Goal: Check status: Check status

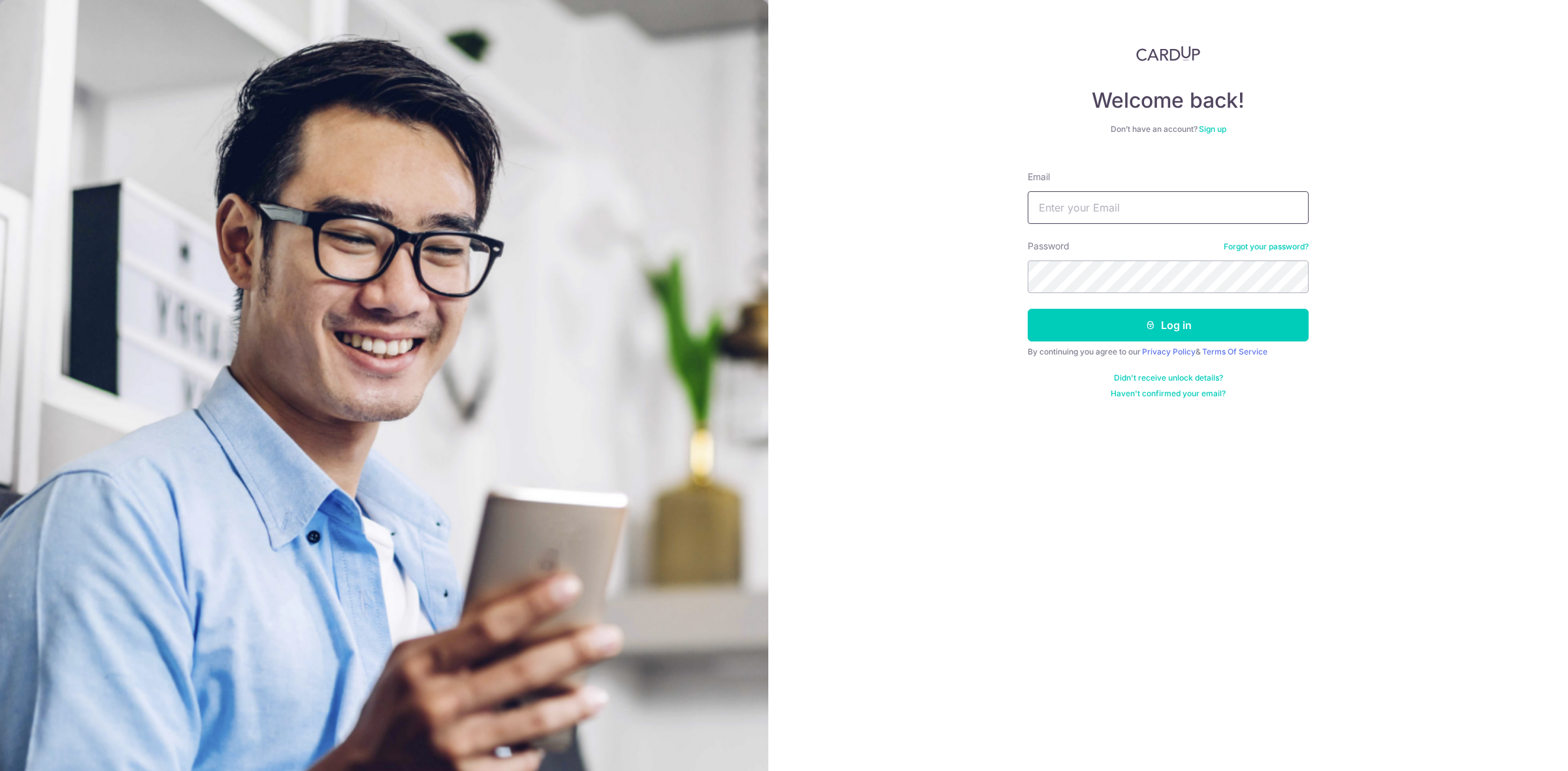
click at [1122, 210] on input "Email" at bounding box center [1168, 207] width 281 height 33
type input "[EMAIL_ADDRESS][DOMAIN_NAME]"
click at [1142, 318] on button "Log in" at bounding box center [1168, 325] width 281 height 33
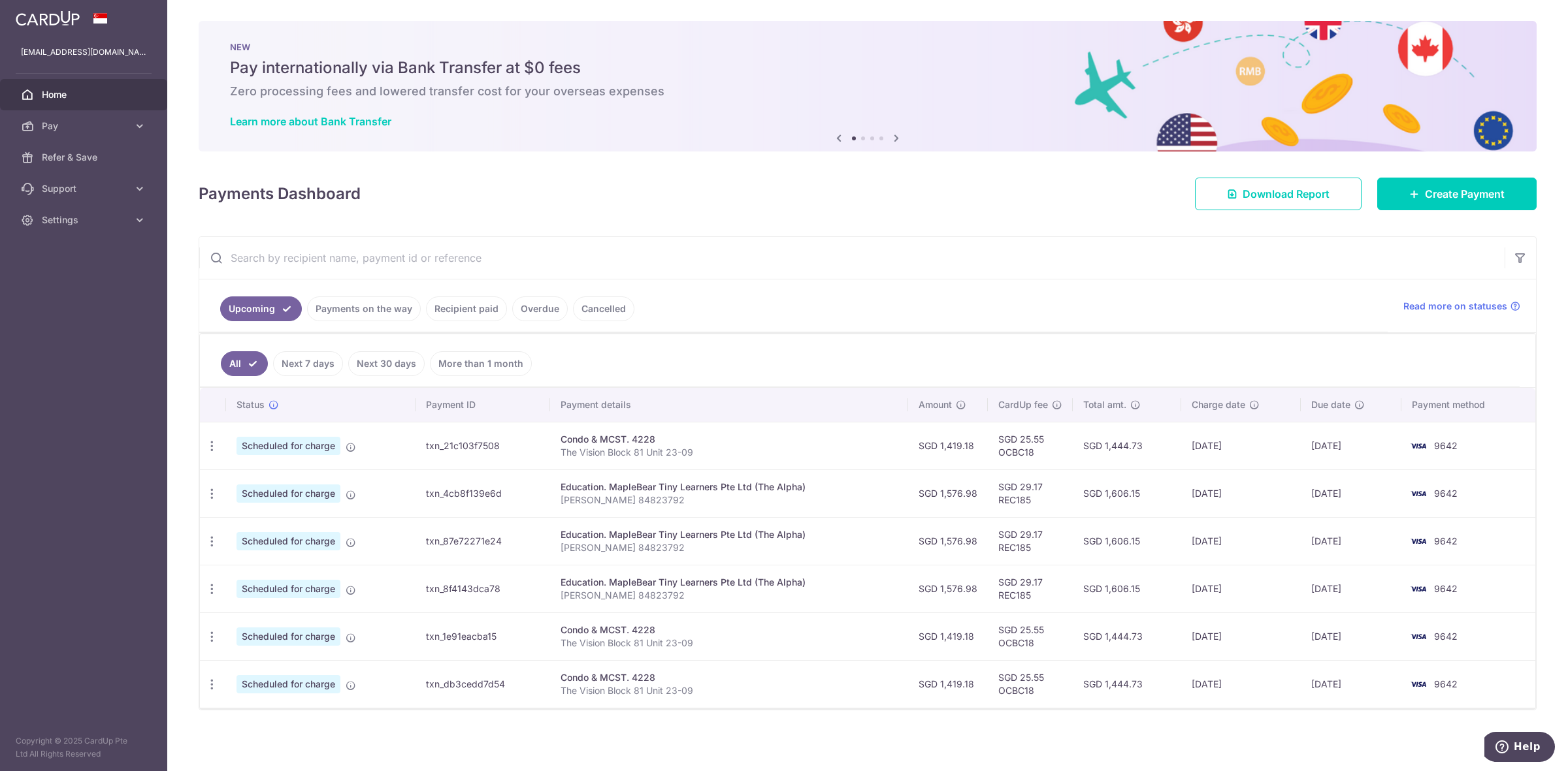
click at [459, 314] on link "Recipient paid" at bounding box center [466, 308] width 81 height 24
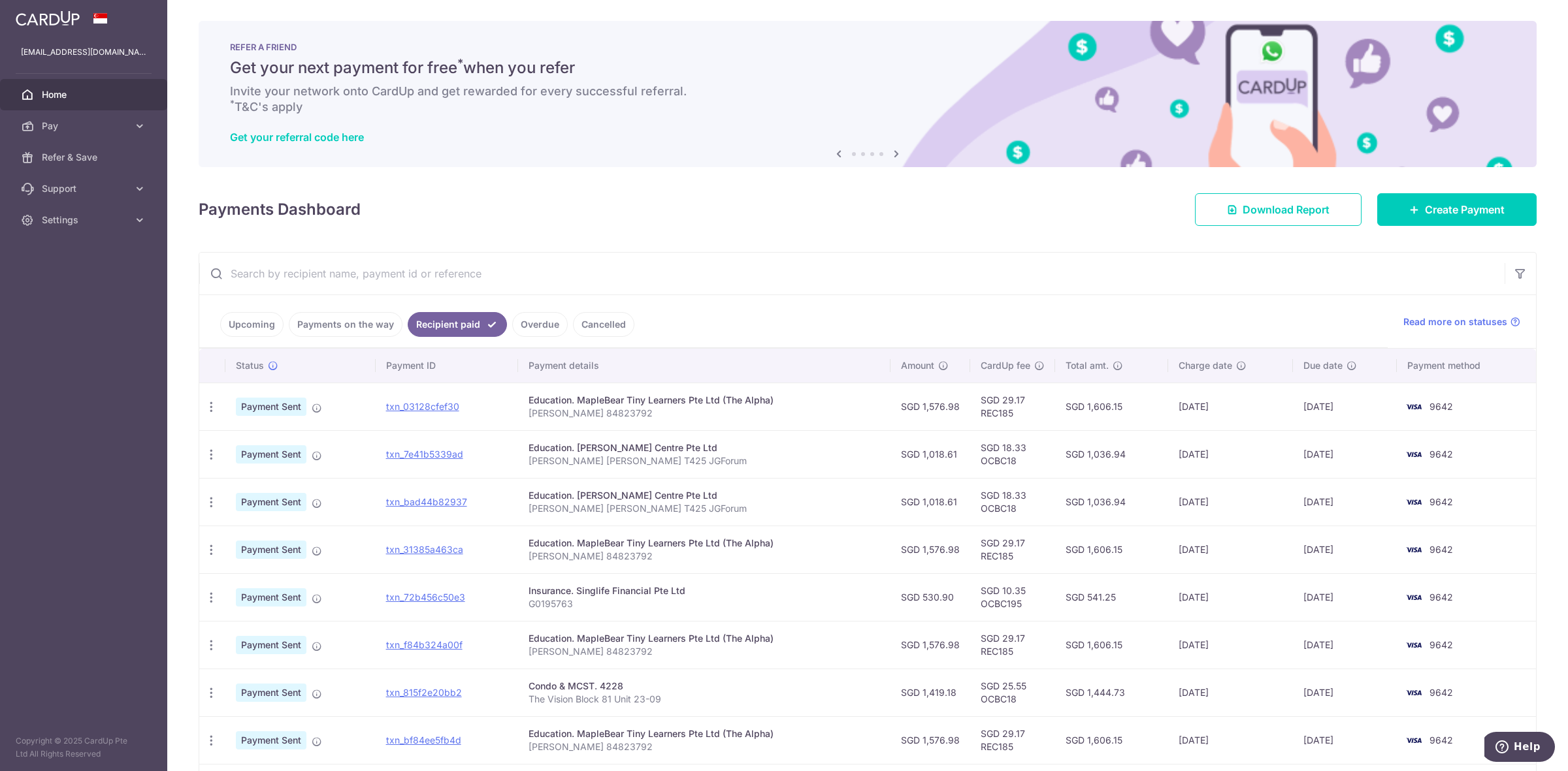
click at [975, 289] on input "text" at bounding box center [852, 274] width 1306 height 42
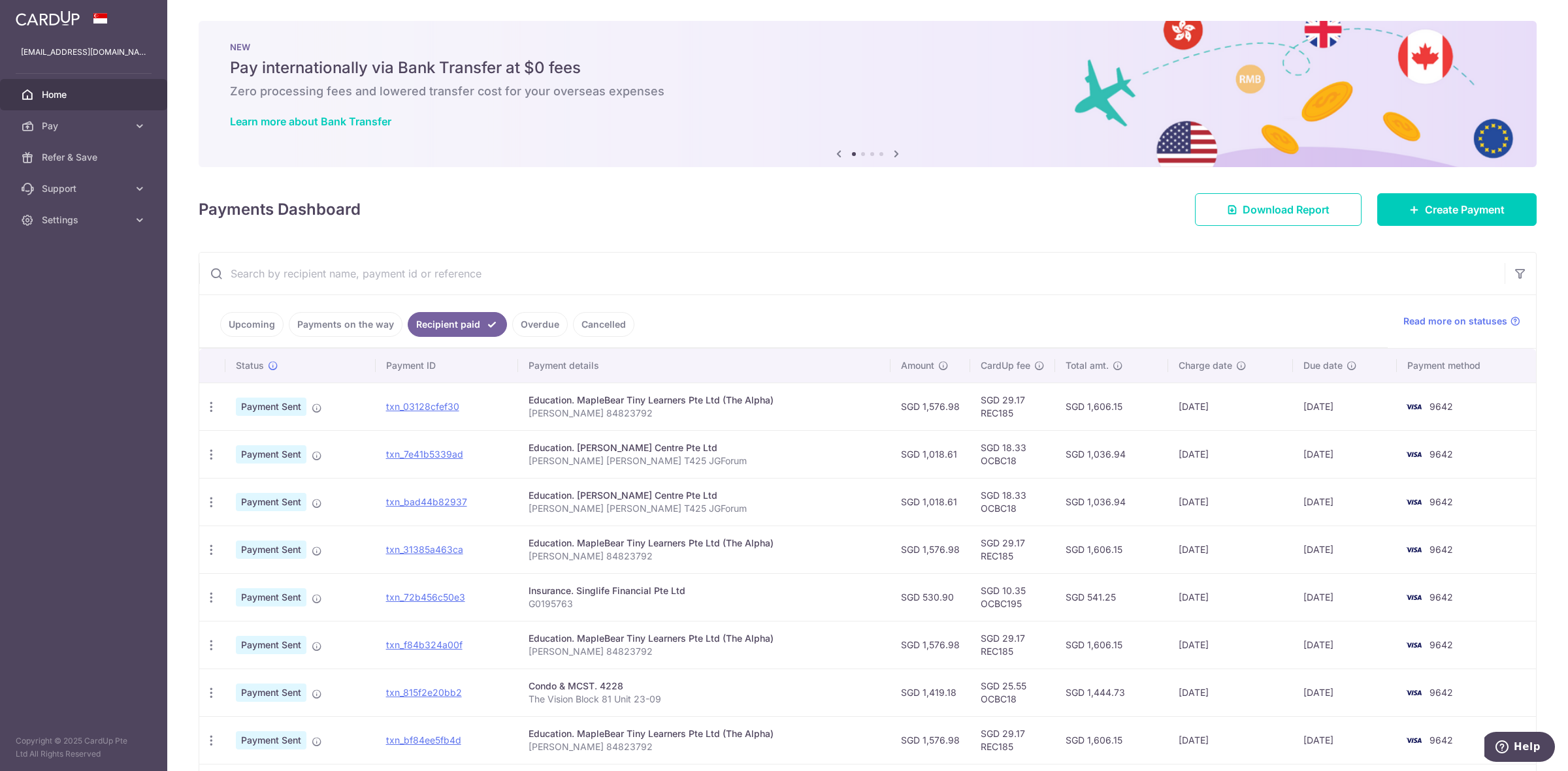
click at [612, 593] on div "Insurance. Singlife Financial Pte Ltd" at bounding box center [704, 591] width 351 height 13
click at [670, 607] on p "G0195763" at bounding box center [704, 604] width 351 height 13
click at [607, 596] on div "Insurance. Singlife Financial Pte Ltd" at bounding box center [704, 591] width 351 height 13
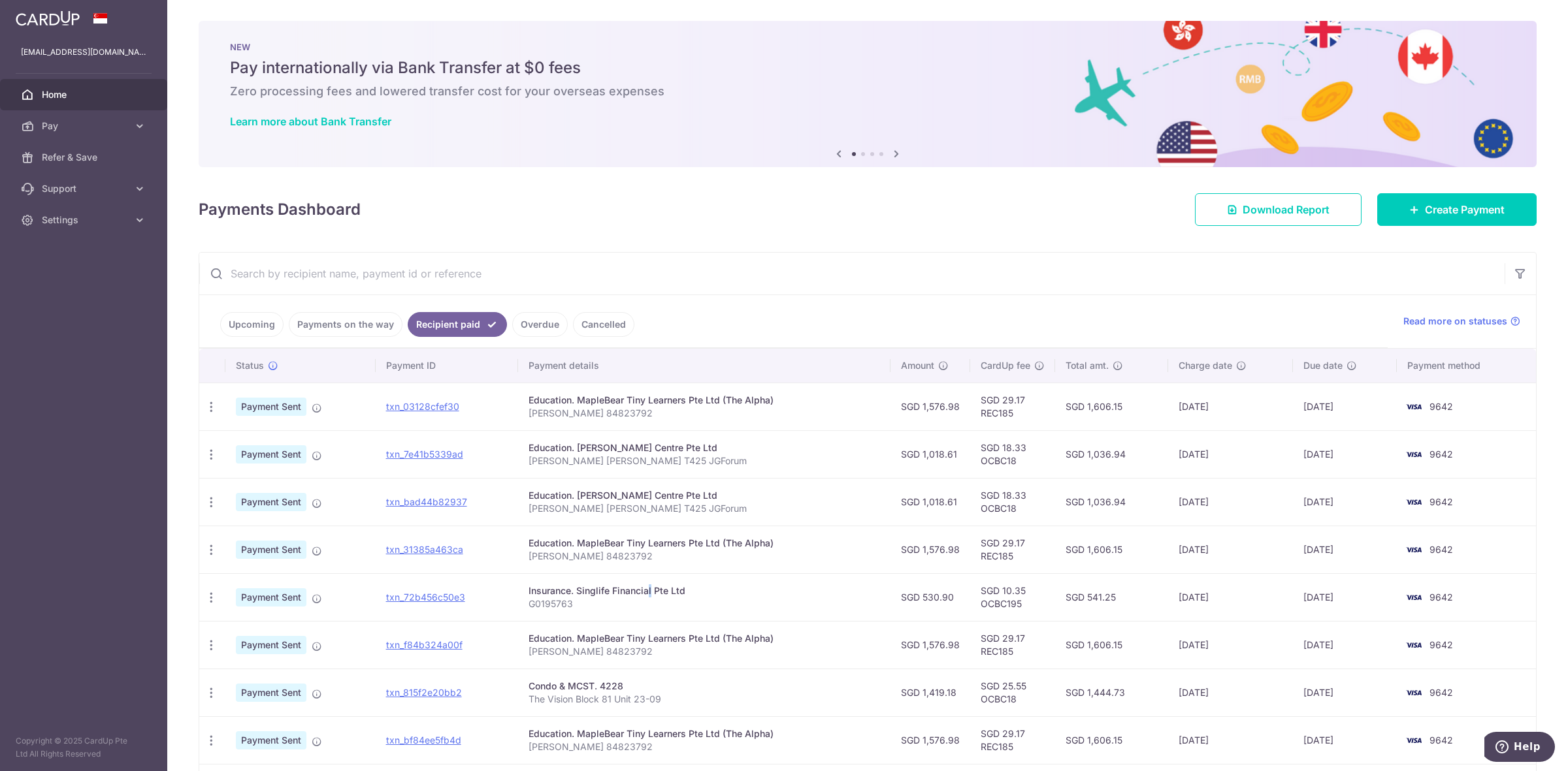
click at [607, 596] on div "Insurance. Singlife Financial Pte Ltd" at bounding box center [704, 591] width 351 height 13
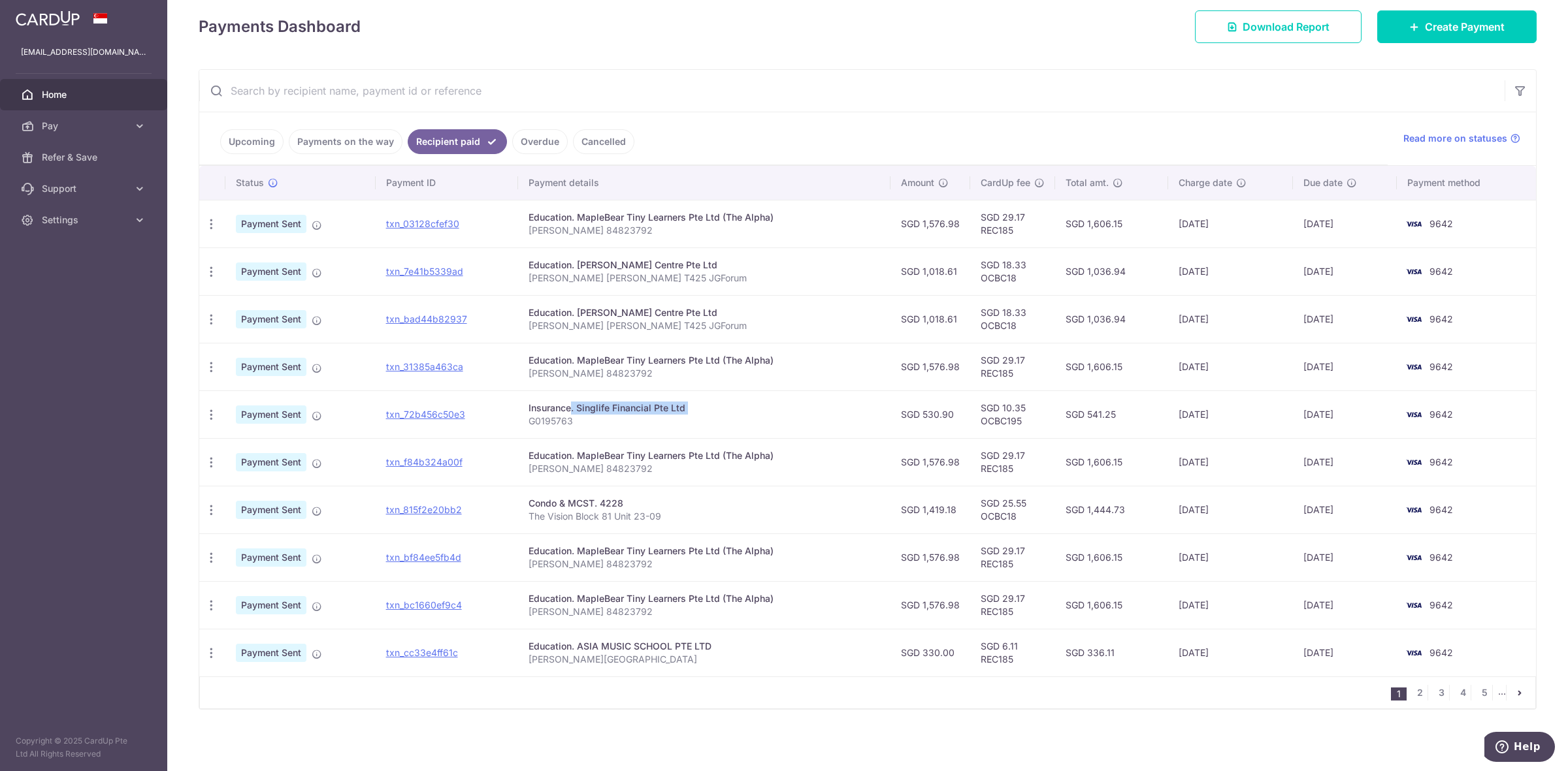
scroll to position [186, 0]
click at [537, 137] on link "Overdue" at bounding box center [539, 141] width 55 height 24
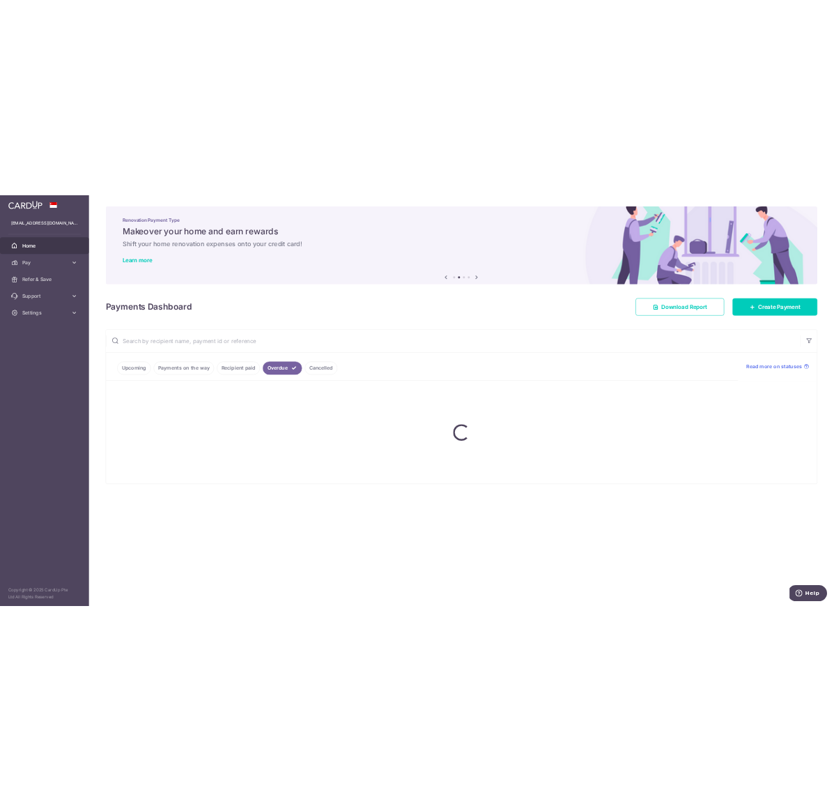
scroll to position [0, 0]
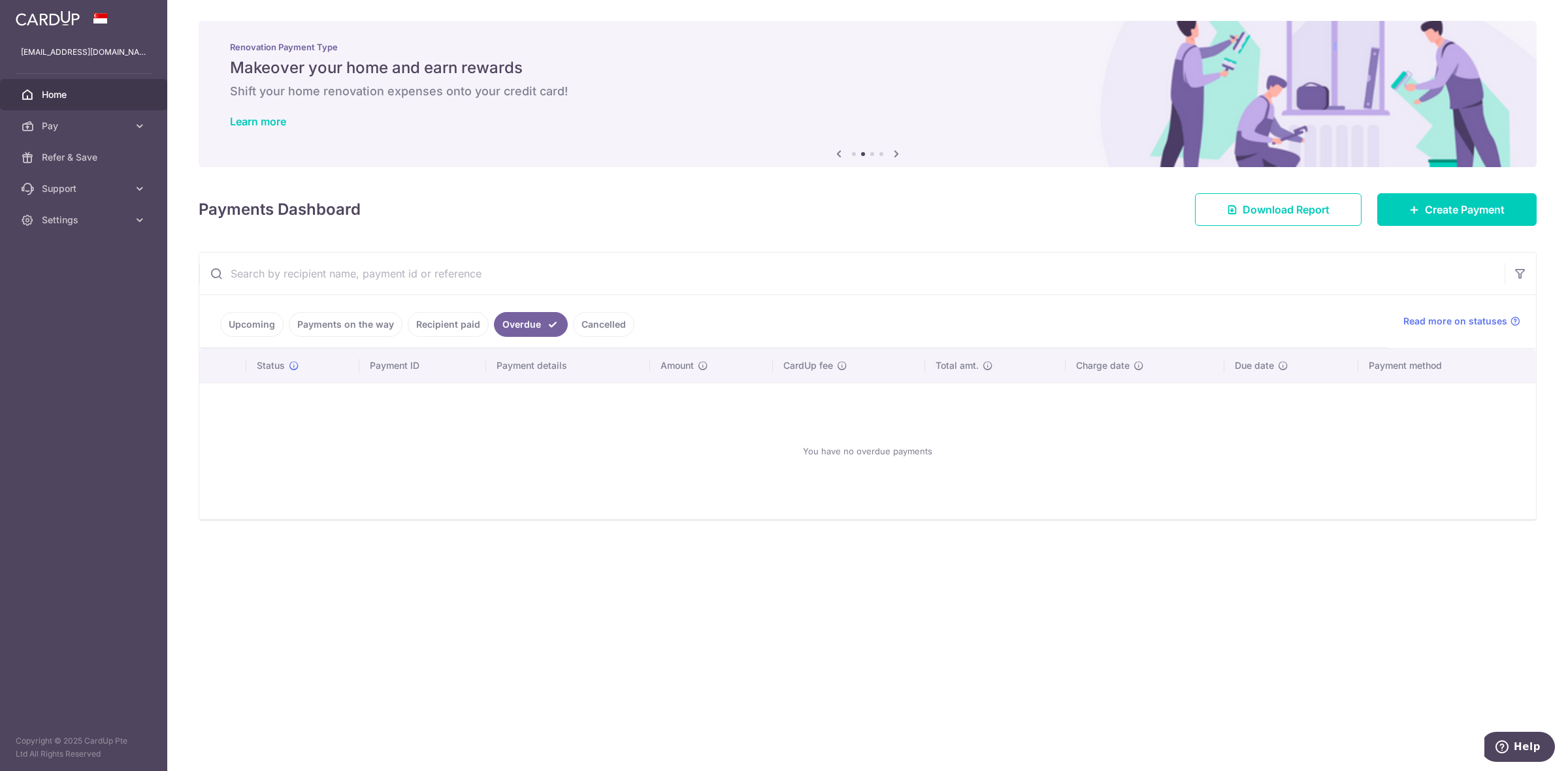
click at [607, 327] on link "Cancelled" at bounding box center [604, 324] width 62 height 24
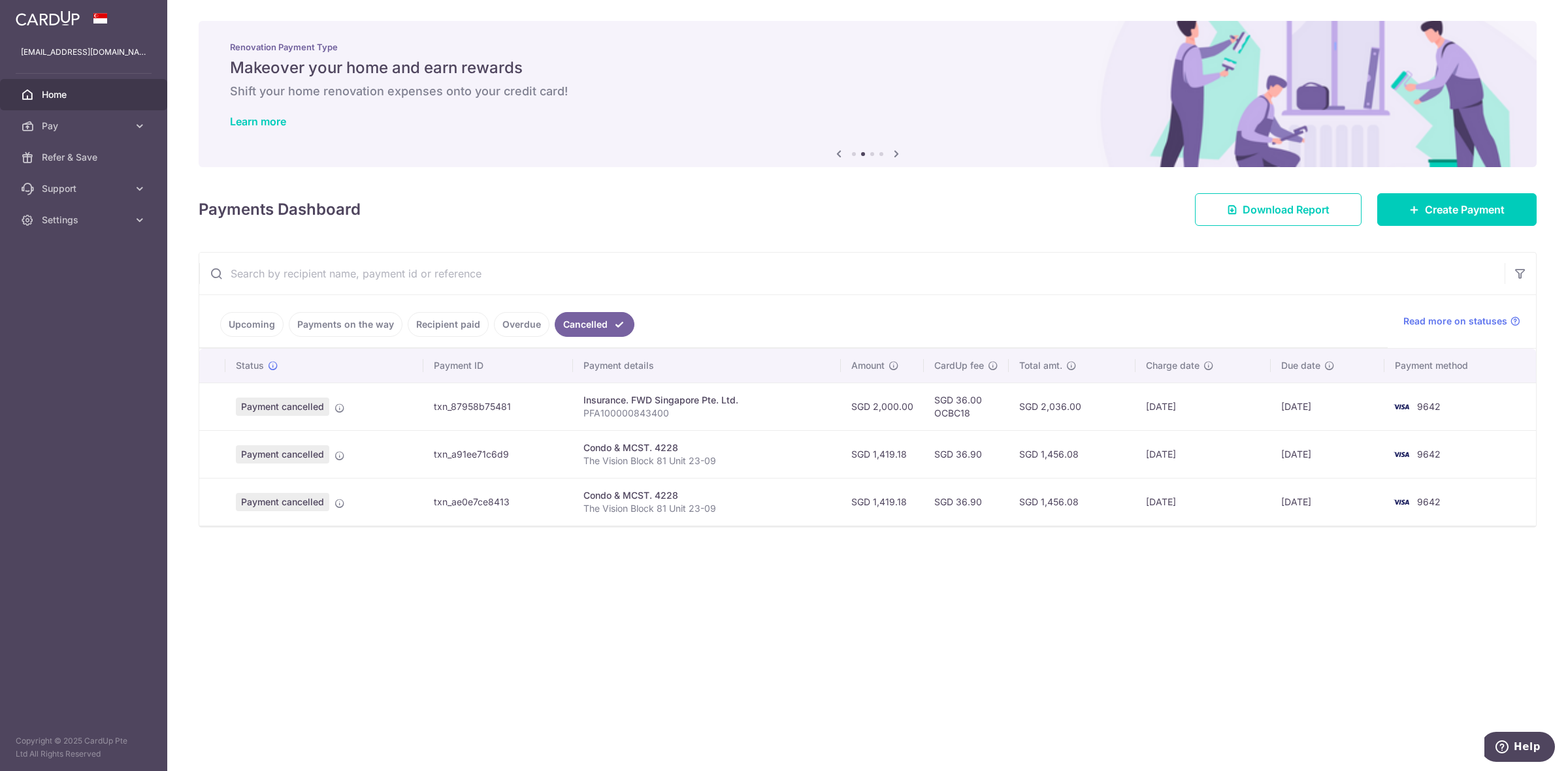
click at [364, 328] on link "Payments on the way" at bounding box center [345, 324] width 113 height 24
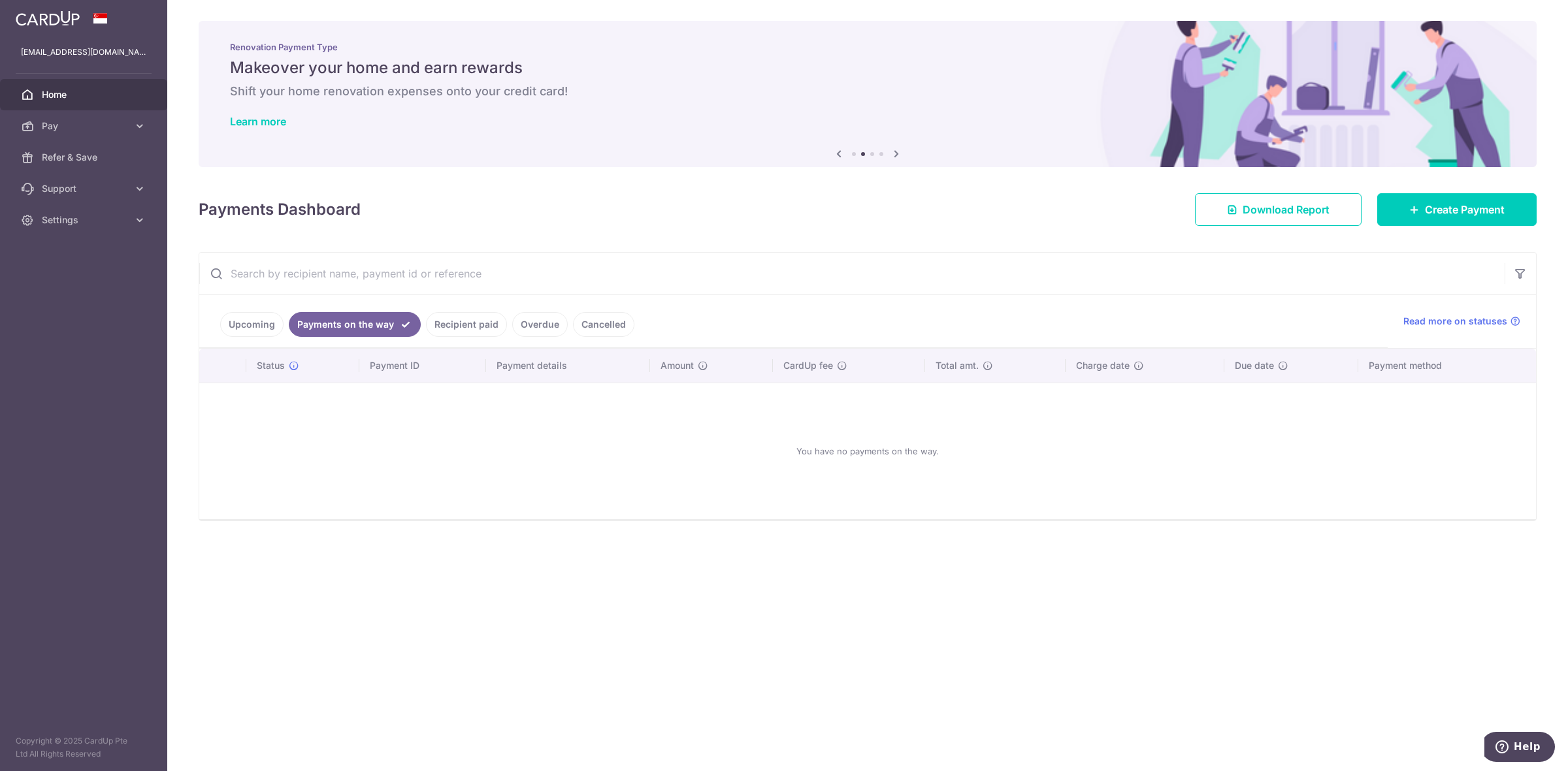
click at [469, 327] on link "Recipient paid" at bounding box center [466, 324] width 81 height 24
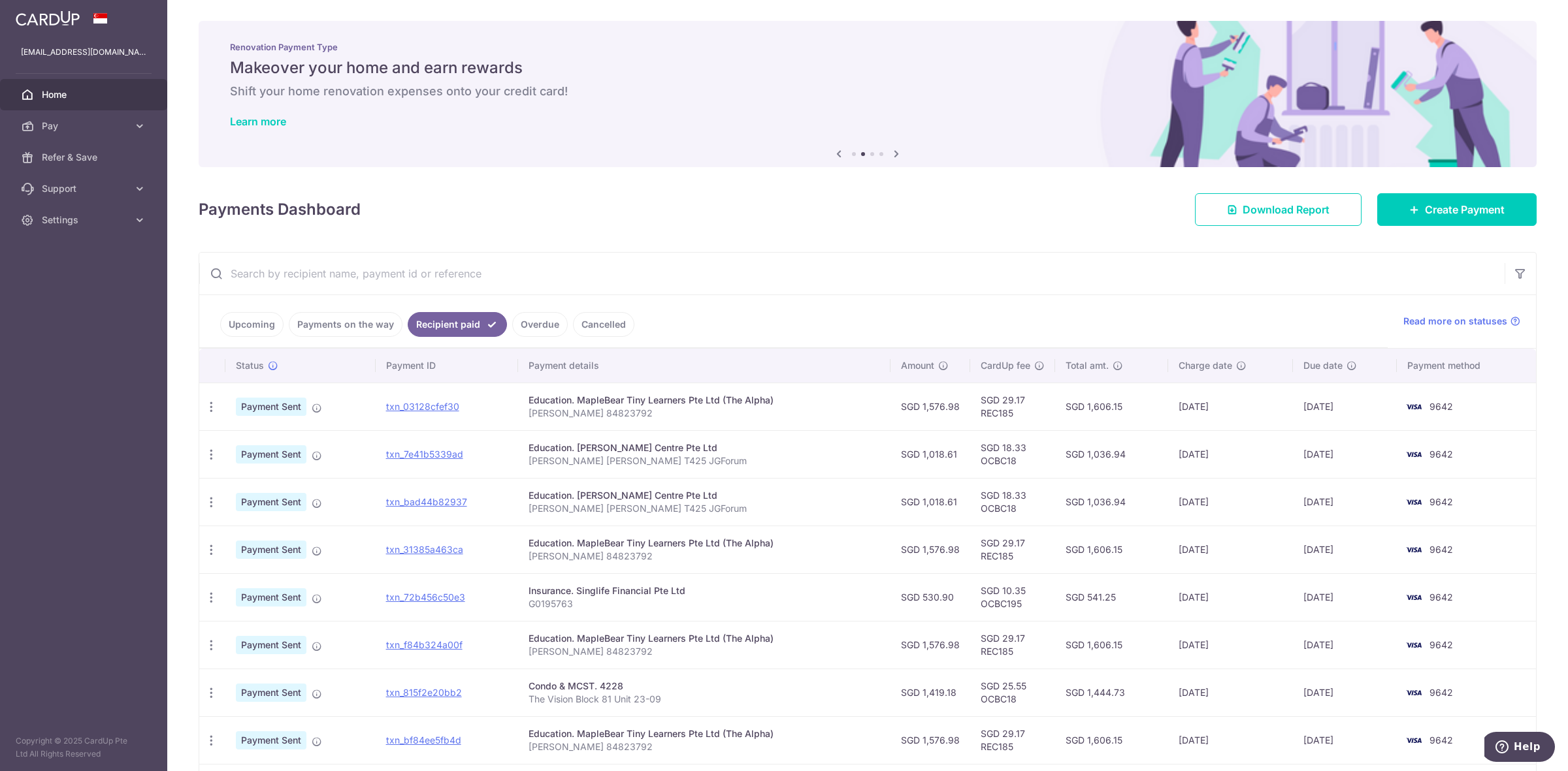
click at [353, 264] on input "text" at bounding box center [852, 274] width 1306 height 42
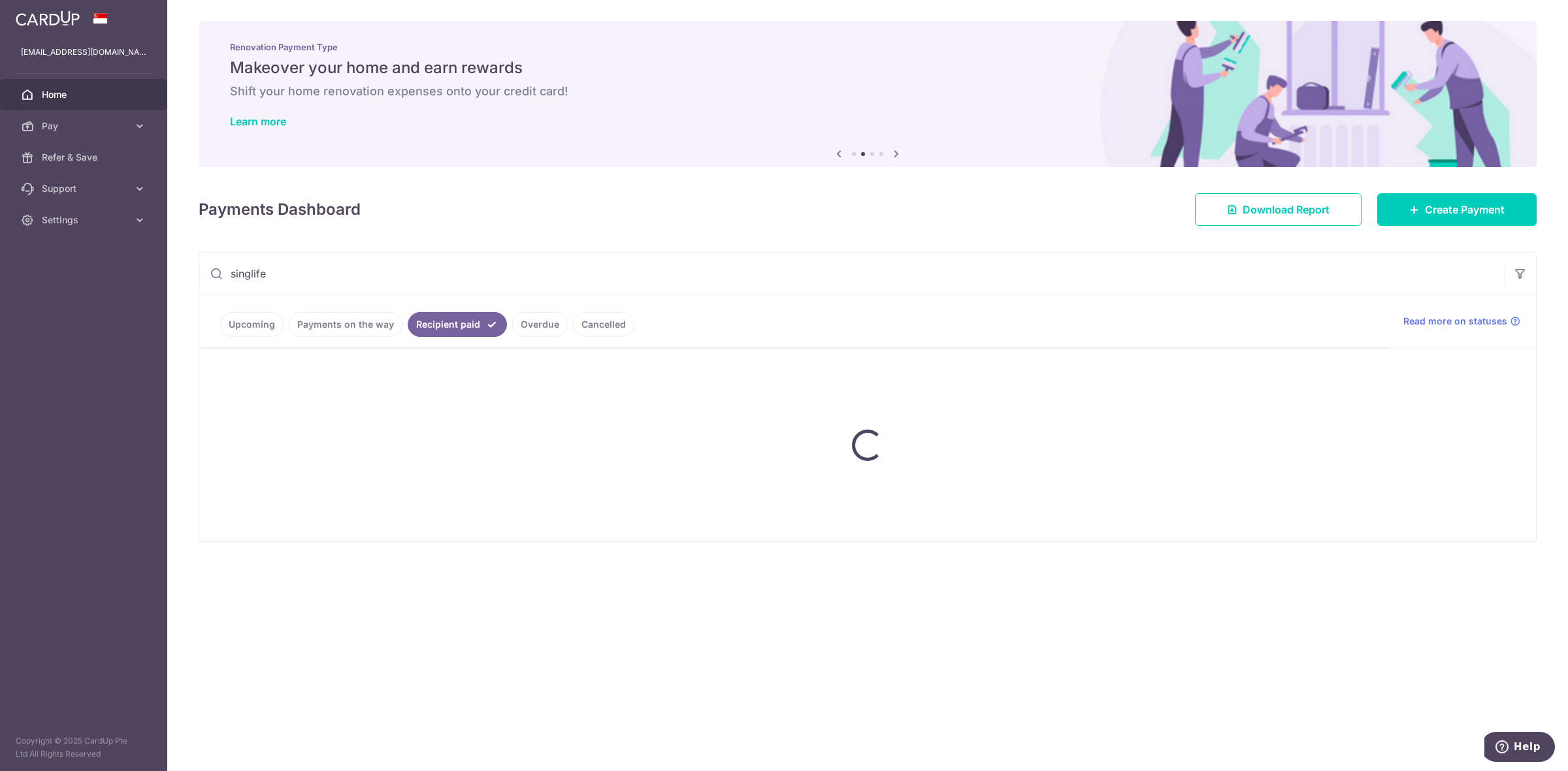
type input "singlife"
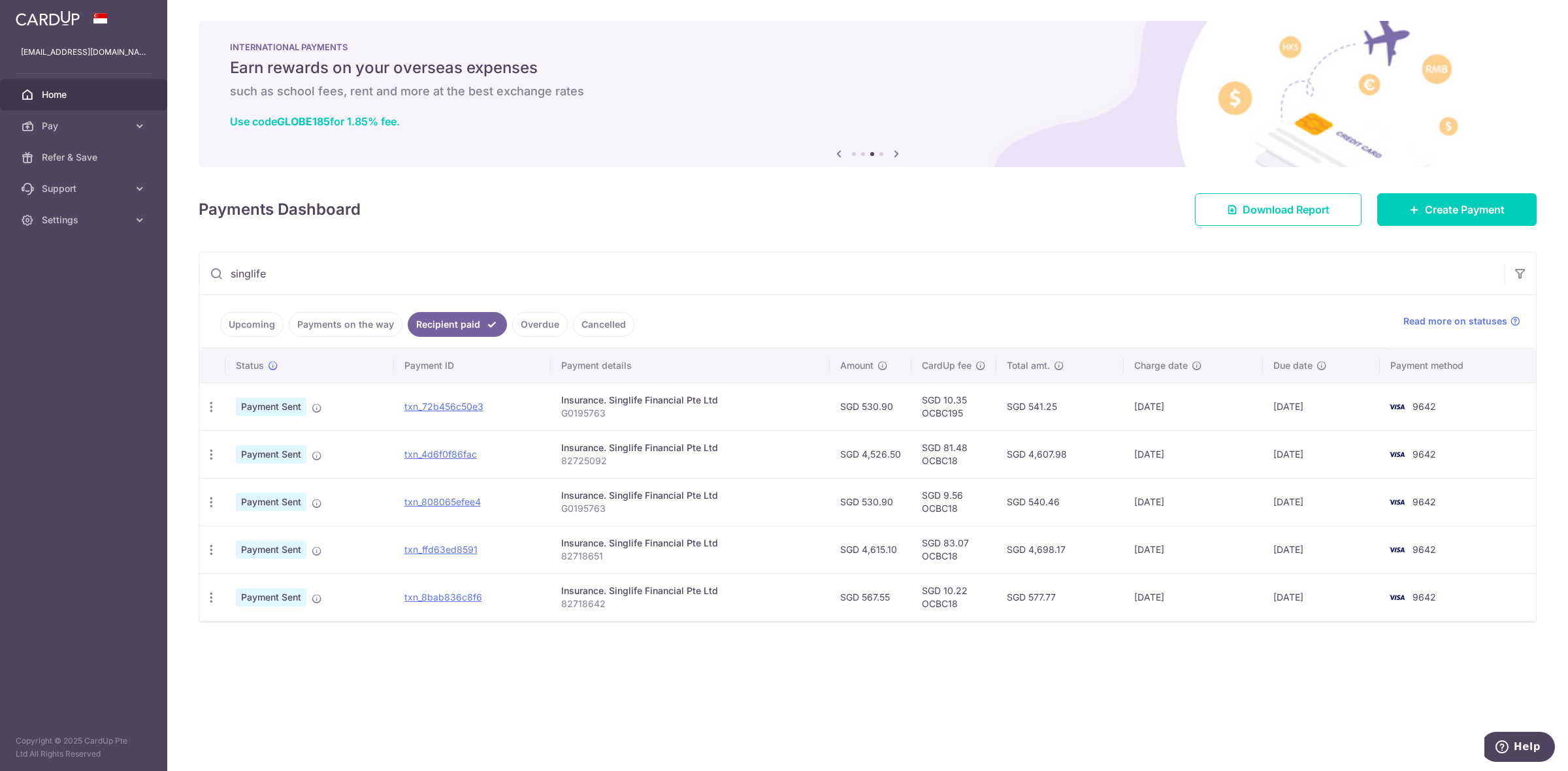
click at [1524, 274] on icon "button" at bounding box center [1520, 274] width 13 height 13
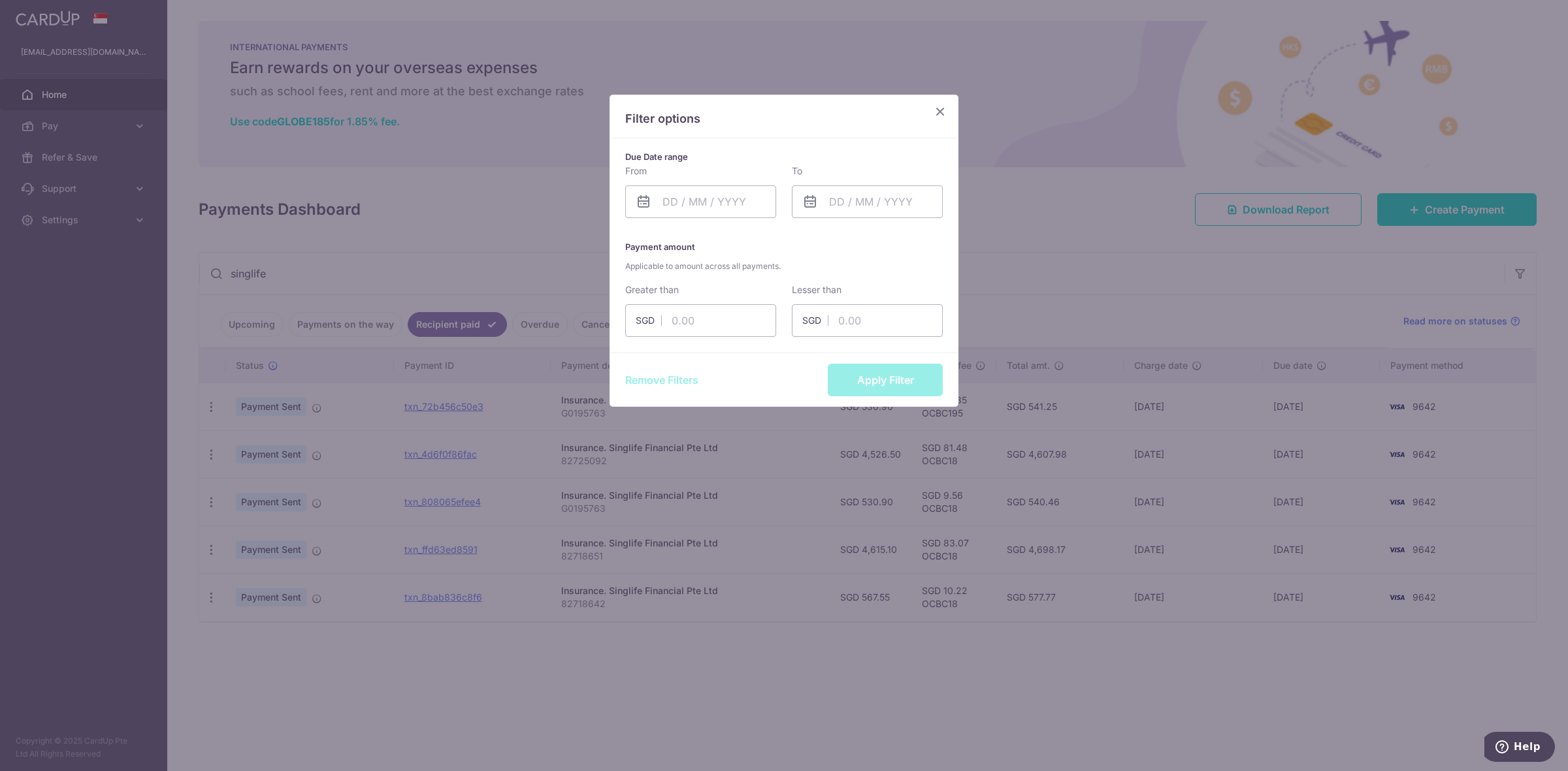
click at [1020, 704] on div "Filter options Due Date range From Please select valid date To Please select va…" at bounding box center [784, 385] width 1568 height 771
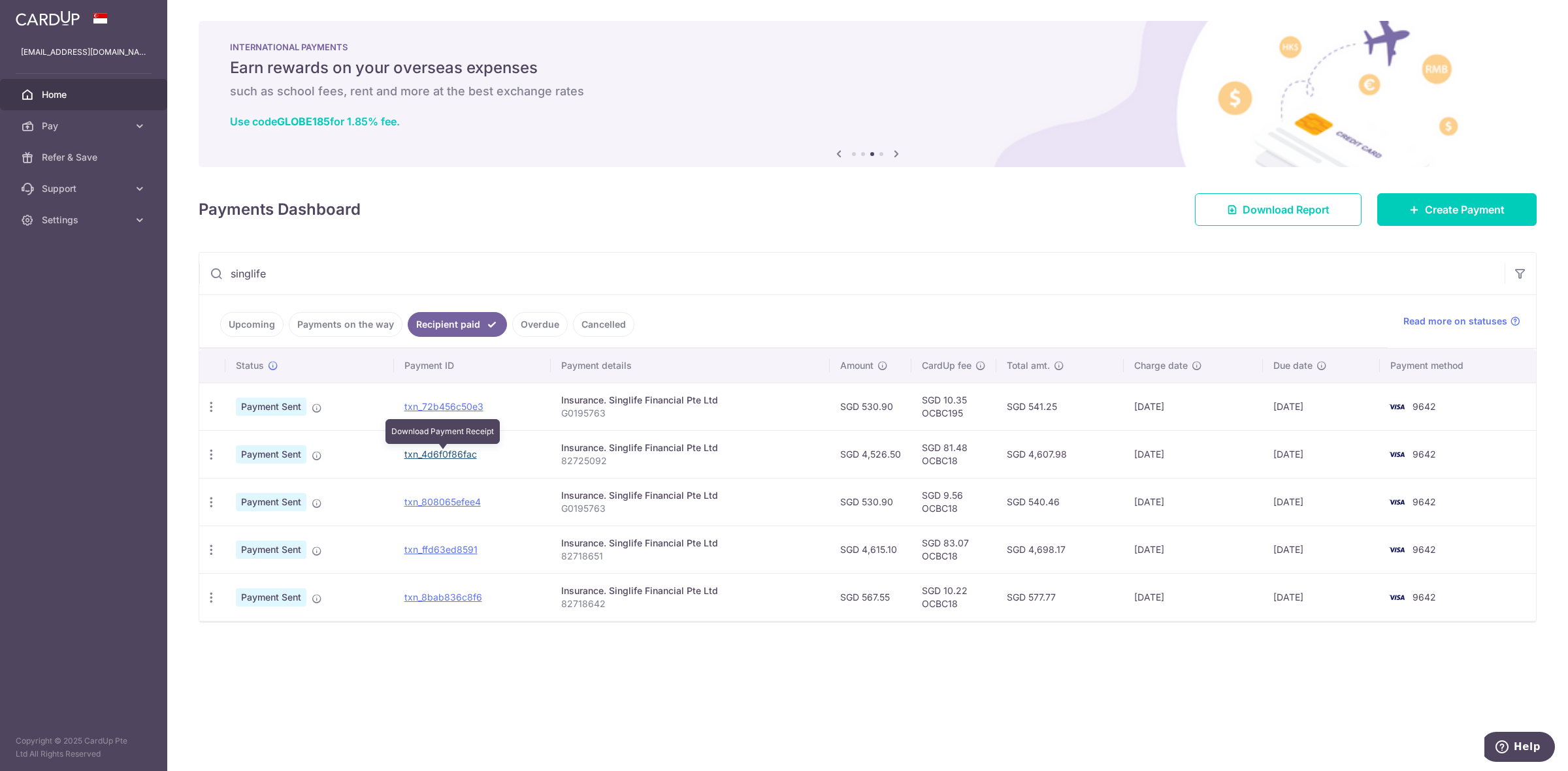
click at [418, 452] on link "txn_4d6f0f86fac" at bounding box center [440, 454] width 72 height 11
click at [441, 457] on link "txn_4d6f0f86fac" at bounding box center [440, 454] width 72 height 11
click at [472, 408] on link "txn_72b456c50e3" at bounding box center [443, 407] width 79 height 11
